Goal: Task Accomplishment & Management: Use online tool/utility

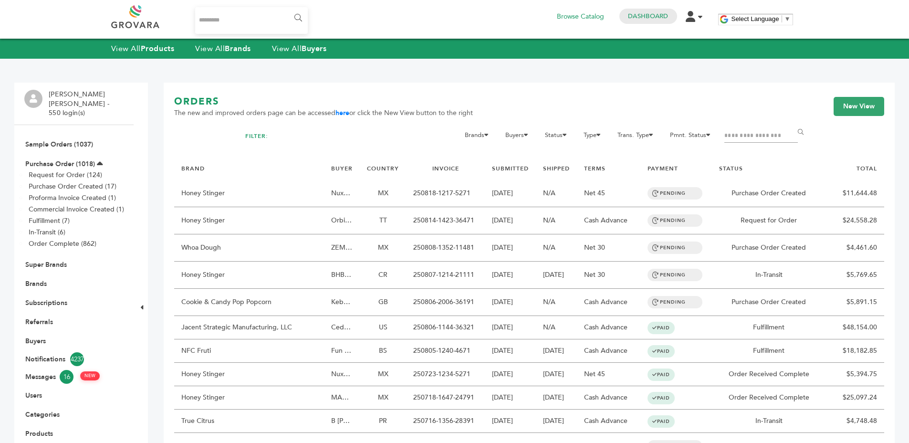
click at [264, 19] on input "Search..." at bounding box center [251, 20] width 113 height 27
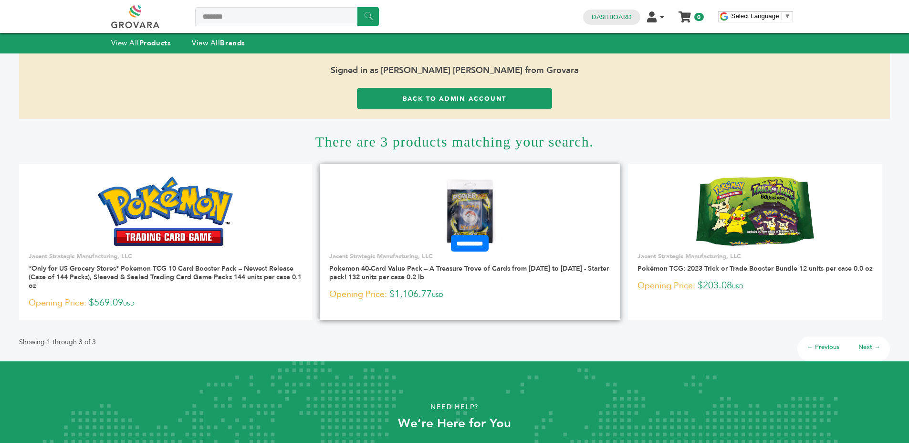
click at [471, 208] on img at bounding box center [470, 211] width 69 height 69
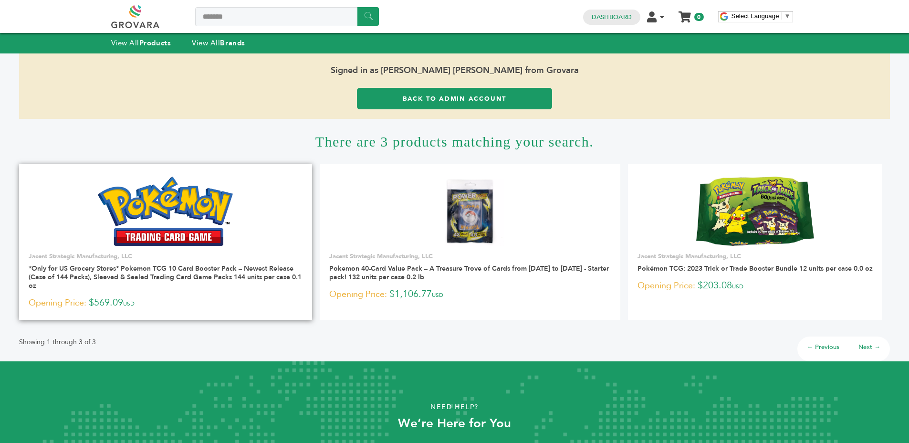
click at [220, 205] on img at bounding box center [165, 211] width 135 height 69
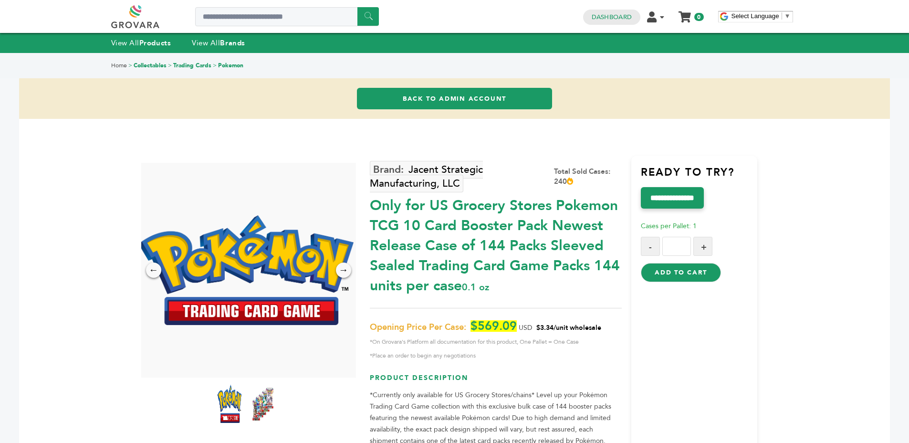
click at [562, 322] on p "Opening Price Per Case: $569.09 USD $3.34/unit wholesale *On Grovara's Platform…" at bounding box center [496, 340] width 252 height 41
drag, startPoint x: 562, startPoint y: 322, endPoint x: 603, endPoint y: 326, distance: 41.2
click at [562, 322] on p "Opening Price Per Case: $569.09 USD $3.34/unit wholesale *On Grovara's Platform…" at bounding box center [496, 340] width 252 height 41
click at [607, 326] on p "Opening Price Per Case: $569.09 USD $3.34/unit wholesale *On Grovara's Platform…" at bounding box center [496, 340] width 252 height 41
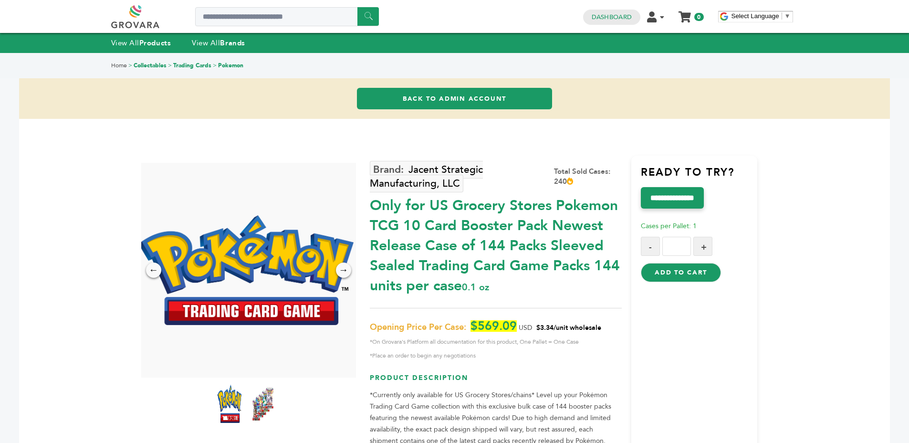
click at [607, 326] on p "Opening Price Per Case: $569.09 USD $3.34/unit wholesale *On Grovara's Platform…" at bounding box center [496, 340] width 252 height 41
click at [608, 326] on p "Opening Price Per Case: $569.09 USD $3.34/unit wholesale *On Grovara's Platform…" at bounding box center [496, 340] width 252 height 41
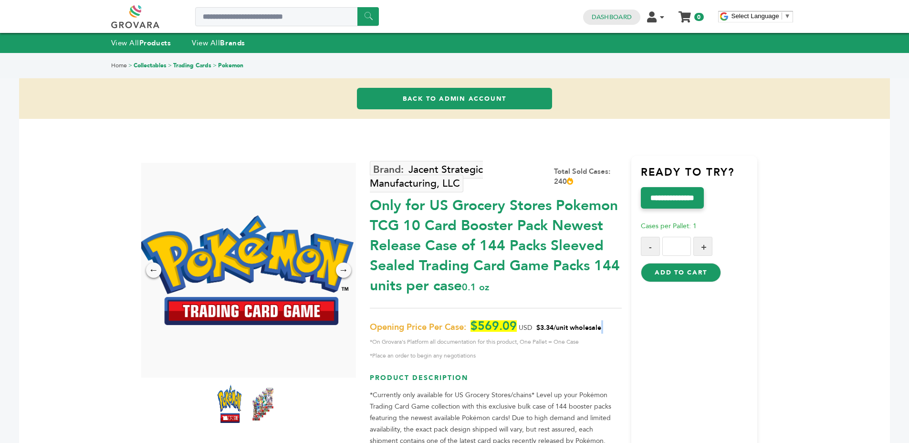
click at [608, 326] on p "Opening Price Per Case: $569.09 USD $3.34/unit wholesale *On Grovara's Platform…" at bounding box center [496, 340] width 252 height 41
click at [614, 323] on p "Opening Price Per Case: $569.09 USD $3.34/unit wholesale *On Grovara's Platform…" at bounding box center [496, 340] width 252 height 41
click at [549, 323] on span "$3.34/unit wholesale" at bounding box center [568, 327] width 65 height 9
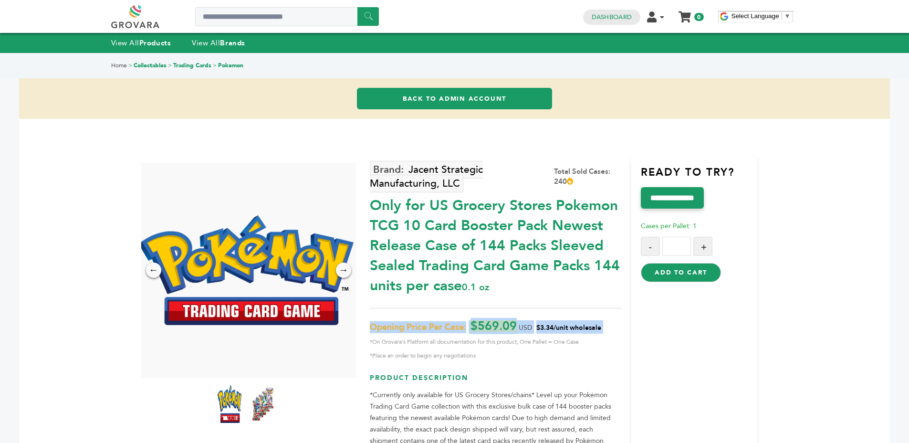
click at [549, 323] on span "$3.34/unit wholesale" at bounding box center [568, 327] width 65 height 9
click at [619, 325] on p "Opening Price Per Case: $569.09 USD $3.34/unit wholesale *On Grovara's Platform…" at bounding box center [496, 340] width 252 height 41
click at [583, 331] on span "$3.34/unit wholesale" at bounding box center [568, 327] width 65 height 9
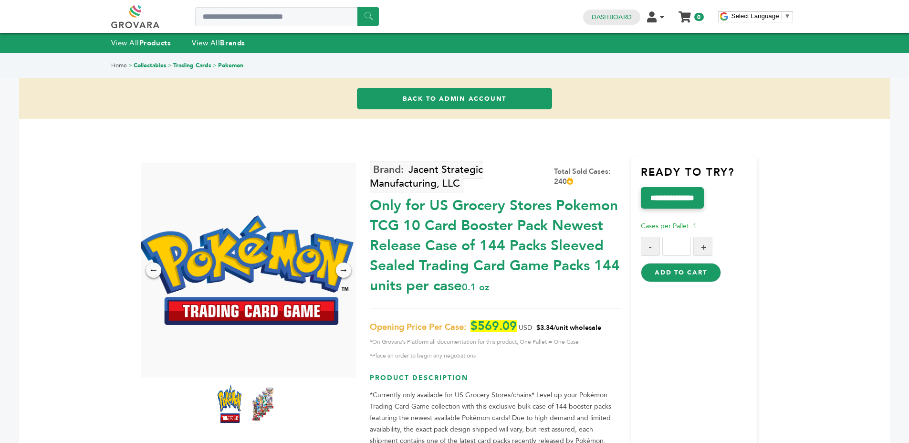
click at [583, 331] on span "$3.34/unit wholesale" at bounding box center [568, 327] width 65 height 9
click at [586, 331] on span "$3.34/unit wholesale" at bounding box center [568, 327] width 65 height 9
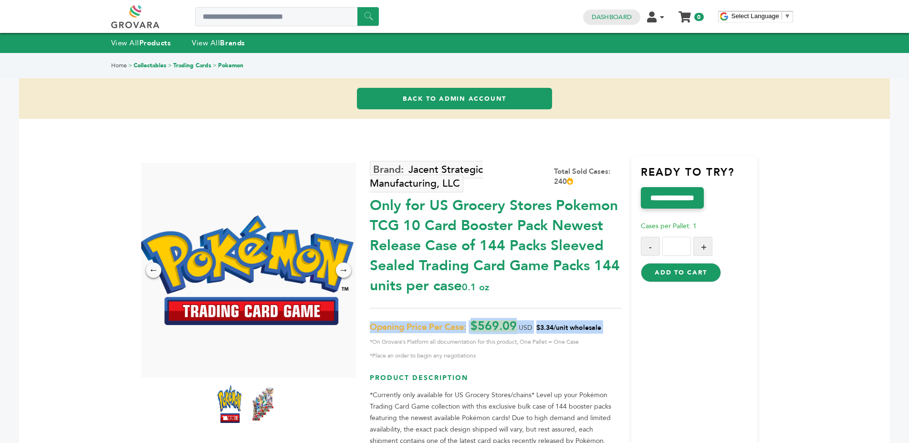
click at [611, 332] on p "Opening Price Per Case: $569.09 USD $3.34/unit wholesale *On Grovara's Platform…" at bounding box center [496, 340] width 252 height 41
click at [615, 333] on p "Opening Price Per Case: $569.09 USD $3.34/unit wholesale *On Grovara's Platform…" at bounding box center [496, 340] width 252 height 41
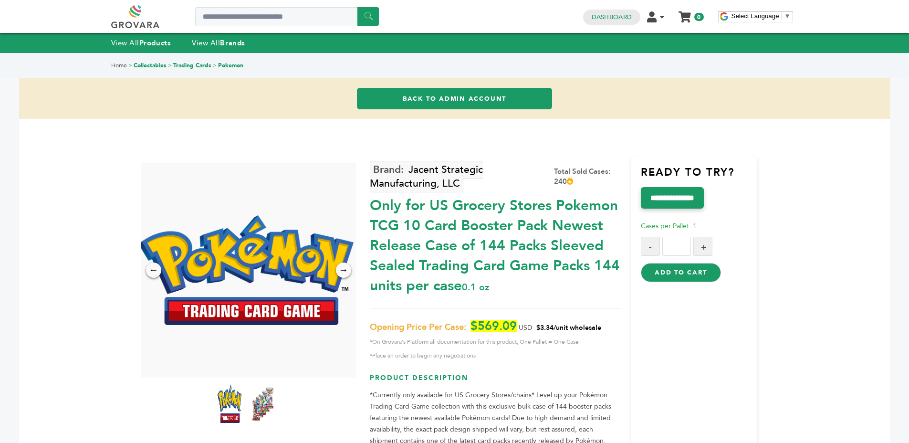
click at [592, 256] on div "Only for US Grocery Stores Pokemon TCG 10 Card Booster Pack Newest Release Case…" at bounding box center [496, 243] width 252 height 105
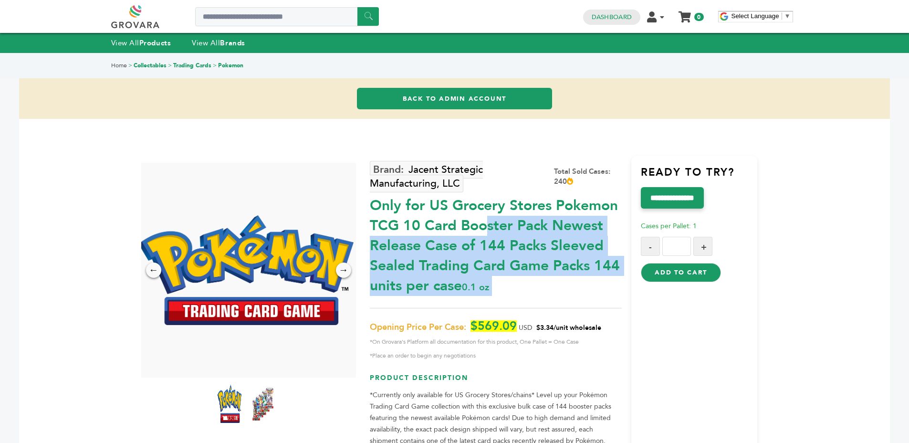
click at [592, 256] on div "Only for US Grocery Stores Pokemon TCG 10 Card Booster Pack Newest Release Case…" at bounding box center [496, 243] width 252 height 105
click at [559, 262] on div "Only for US Grocery Stores Pokemon TCG 10 Card Booster Pack Newest Release Case…" at bounding box center [496, 243] width 252 height 105
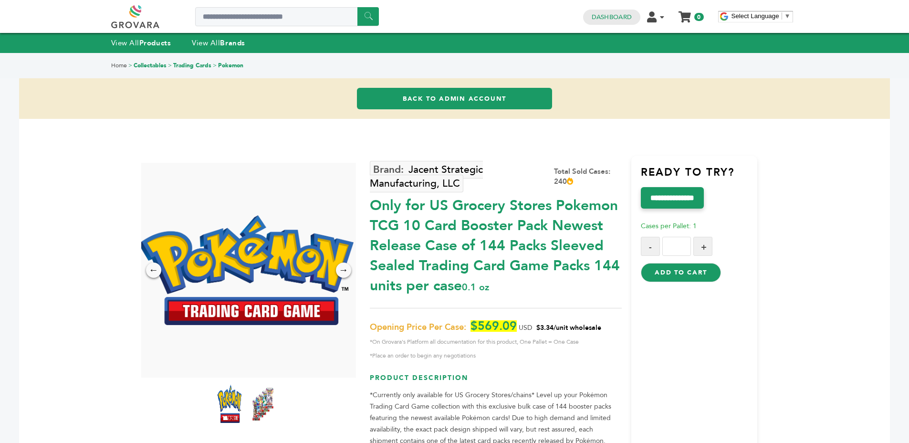
click at [560, 262] on div "Only for US Grocery Stores Pokemon TCG 10 Card Booster Pack Newest Release Case…" at bounding box center [496, 243] width 252 height 105
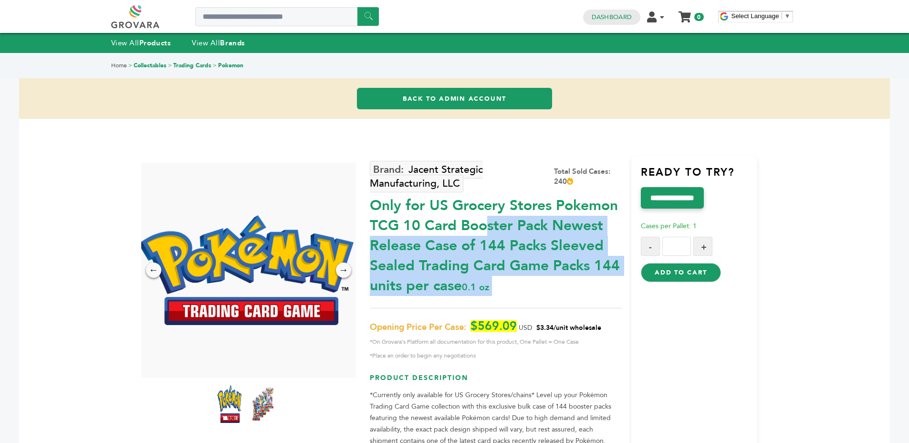
click at [560, 262] on div "Only for US Grocery Stores Pokemon TCG 10 Card Booster Pack Newest Release Case…" at bounding box center [496, 243] width 252 height 105
click at [590, 260] on div "Only for US Grocery Stores Pokemon TCG 10 Card Booster Pack Newest Release Case…" at bounding box center [496, 243] width 252 height 105
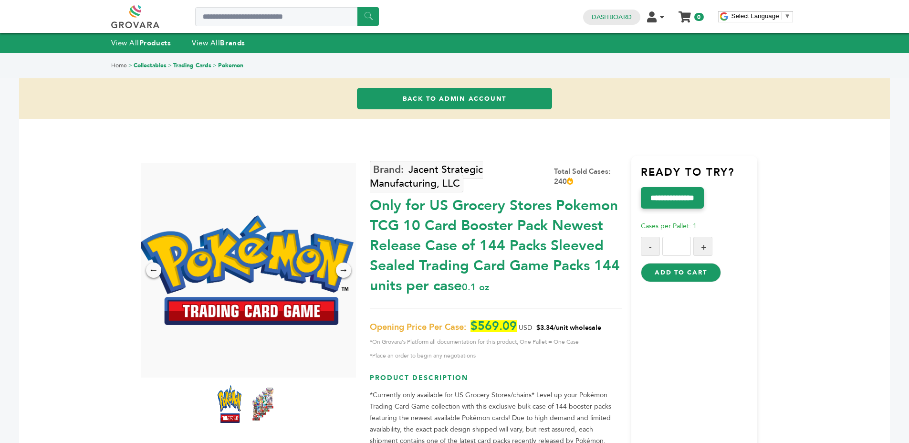
click at [537, 260] on div "Only for US Grocery Stores Pokemon TCG 10 Card Booster Pack Newest Release Case…" at bounding box center [496, 243] width 252 height 105
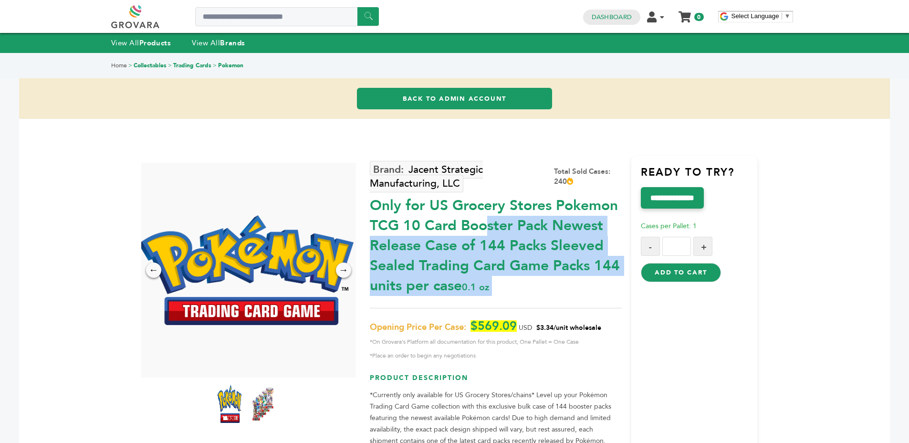
click at [537, 260] on div "Only for US Grocery Stores Pokemon TCG 10 Card Booster Pack Newest Release Case…" at bounding box center [496, 243] width 252 height 105
click at [517, 276] on div "Only for US Grocery Stores Pokemon TCG 10 Card Booster Pack Newest Release Case…" at bounding box center [496, 243] width 252 height 105
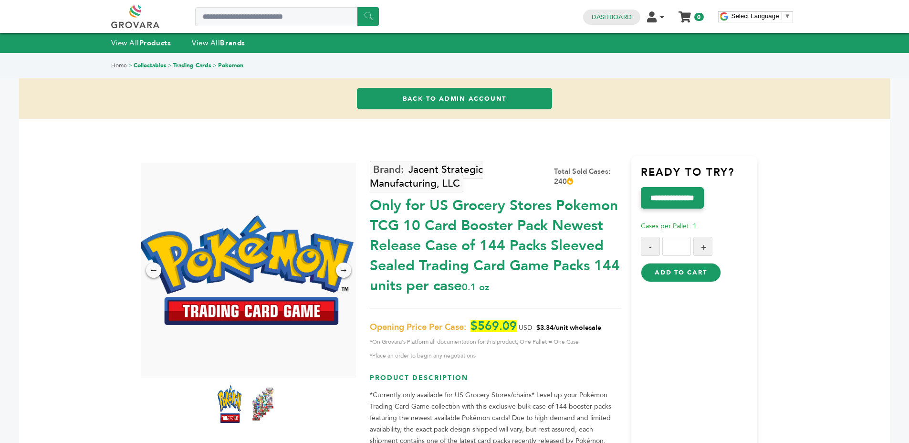
click at [517, 276] on div "Only for US Grocery Stores Pokemon TCG 10 Card Booster Pack Newest Release Case…" at bounding box center [496, 243] width 252 height 105
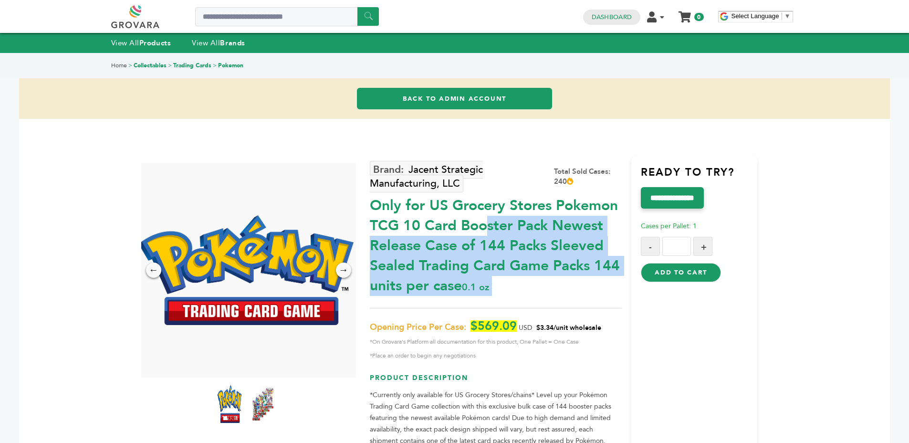
click at [517, 276] on div "Only for US Grocery Stores Pokemon TCG 10 Card Booster Pack Newest Release Case…" at bounding box center [496, 243] width 252 height 105
click at [516, 274] on div "Only for US Grocery Stores Pokemon TCG 10 Card Booster Pack Newest Release Case…" at bounding box center [496, 243] width 252 height 105
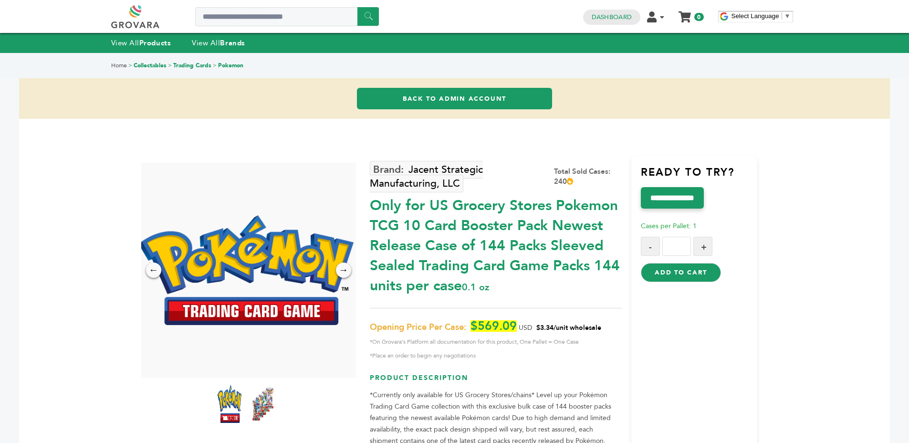
click at [410, 100] on link "Back to Admin Account" at bounding box center [454, 98] width 195 height 21
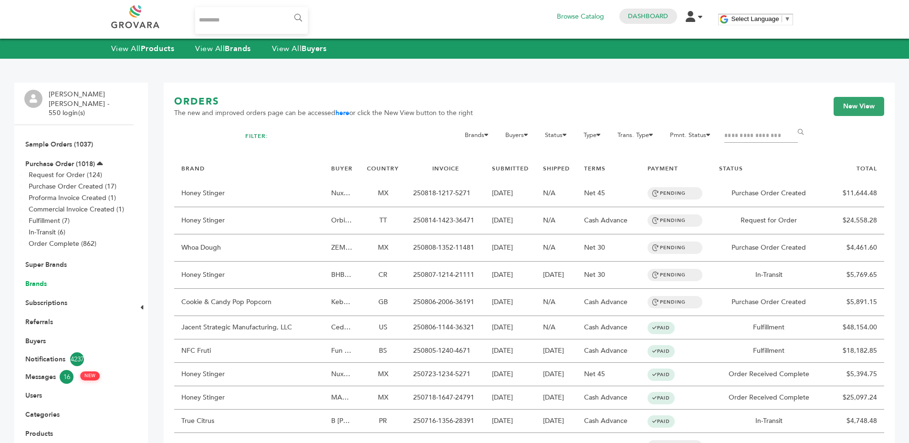
click at [38, 279] on link "Brands" at bounding box center [35, 283] width 21 height 9
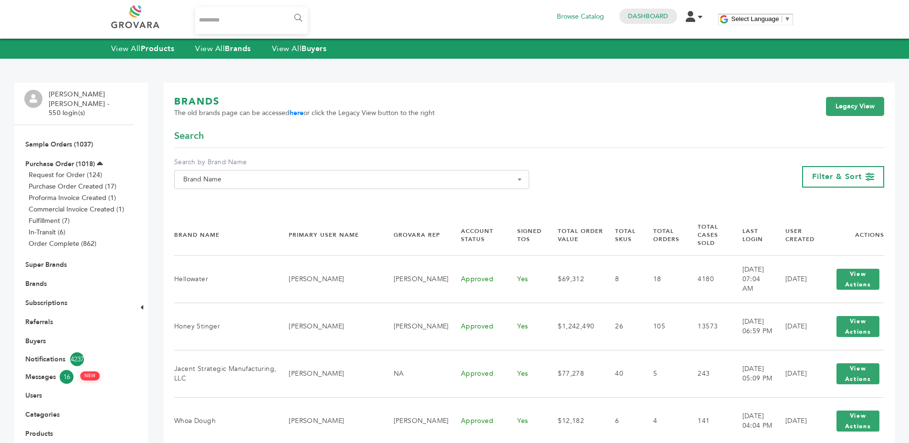
click at [490, 185] on span "Brand Name" at bounding box center [351, 179] width 345 height 13
click at [342, 200] on input "Search" at bounding box center [352, 197] width 350 height 12
click at [538, 176] on div "**********" at bounding box center [529, 176] width 710 height 39
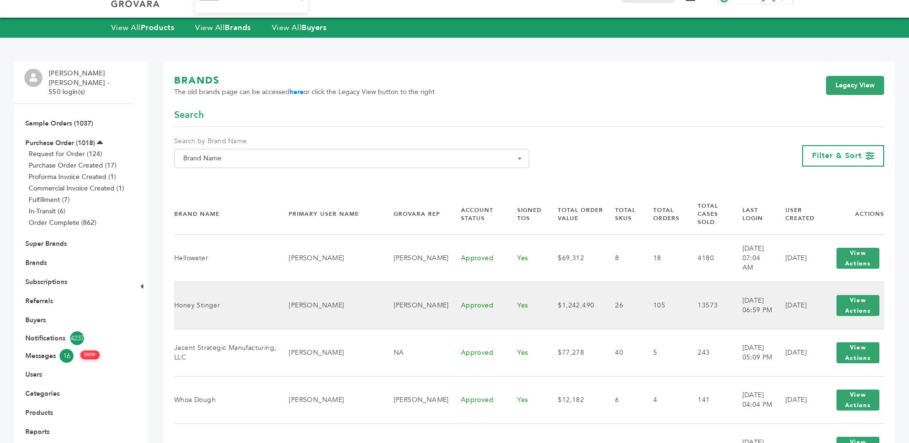
scroll to position [47, 0]
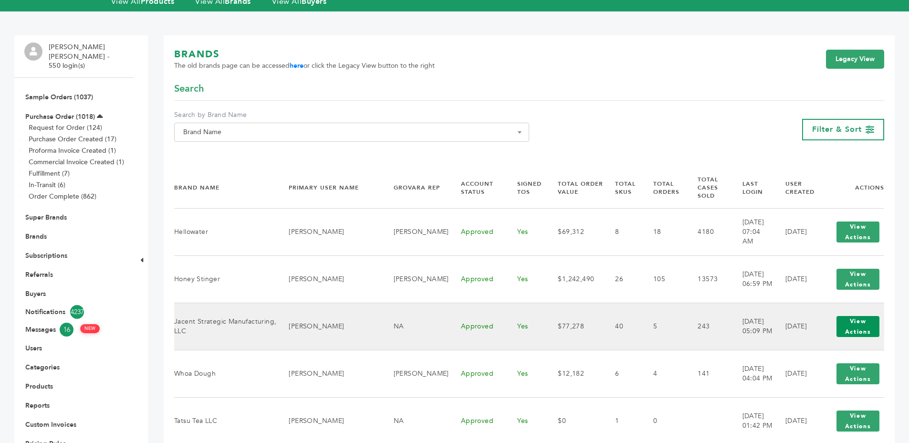
click at [838, 321] on button "View Actions" at bounding box center [858, 326] width 43 height 21
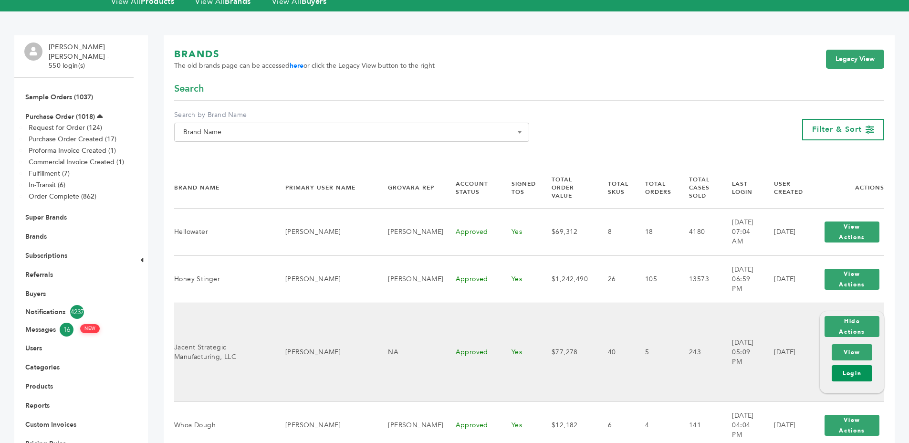
click at [841, 365] on link "Login" at bounding box center [852, 373] width 41 height 16
